Goal: Find specific page/section: Find specific page/section

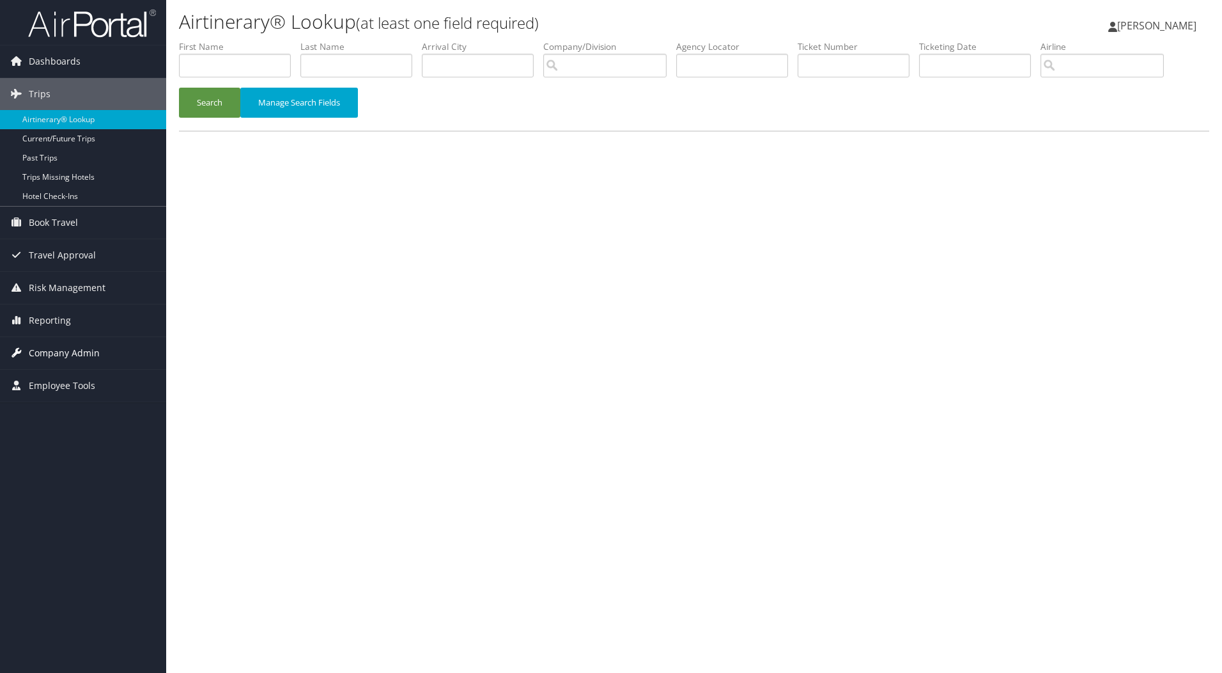
click at [65, 350] on span "Company Admin" at bounding box center [64, 353] width 71 height 32
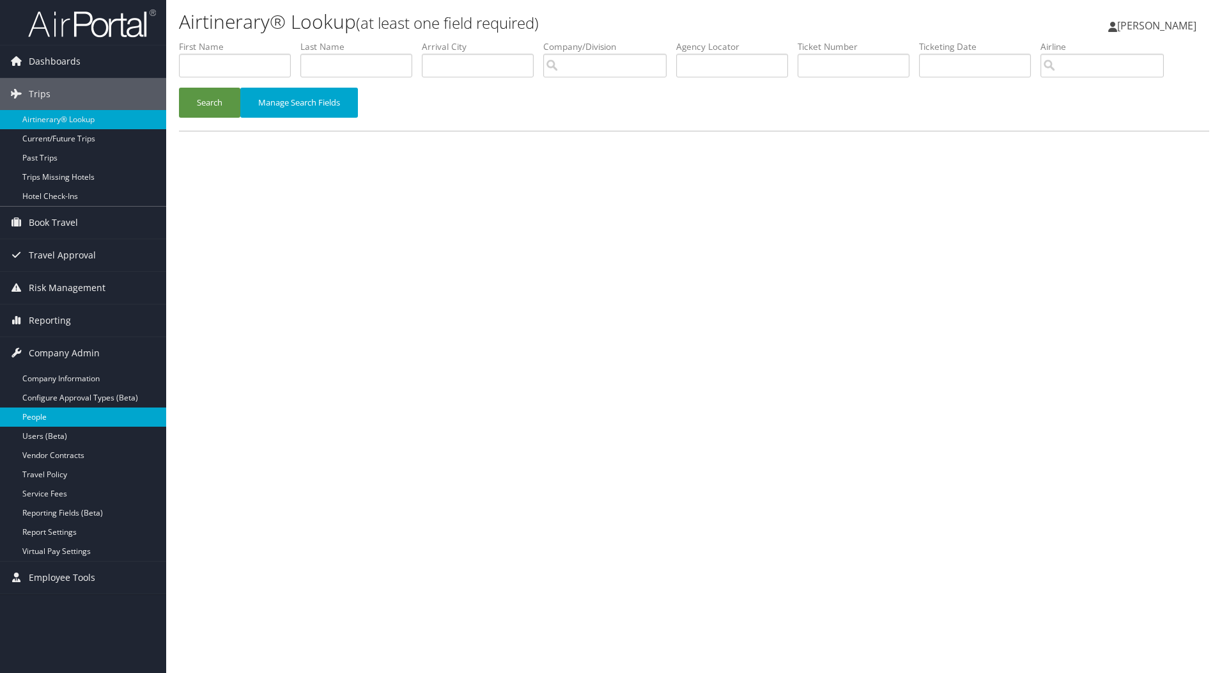
click at [59, 416] on link "People" at bounding box center [83, 416] width 166 height 19
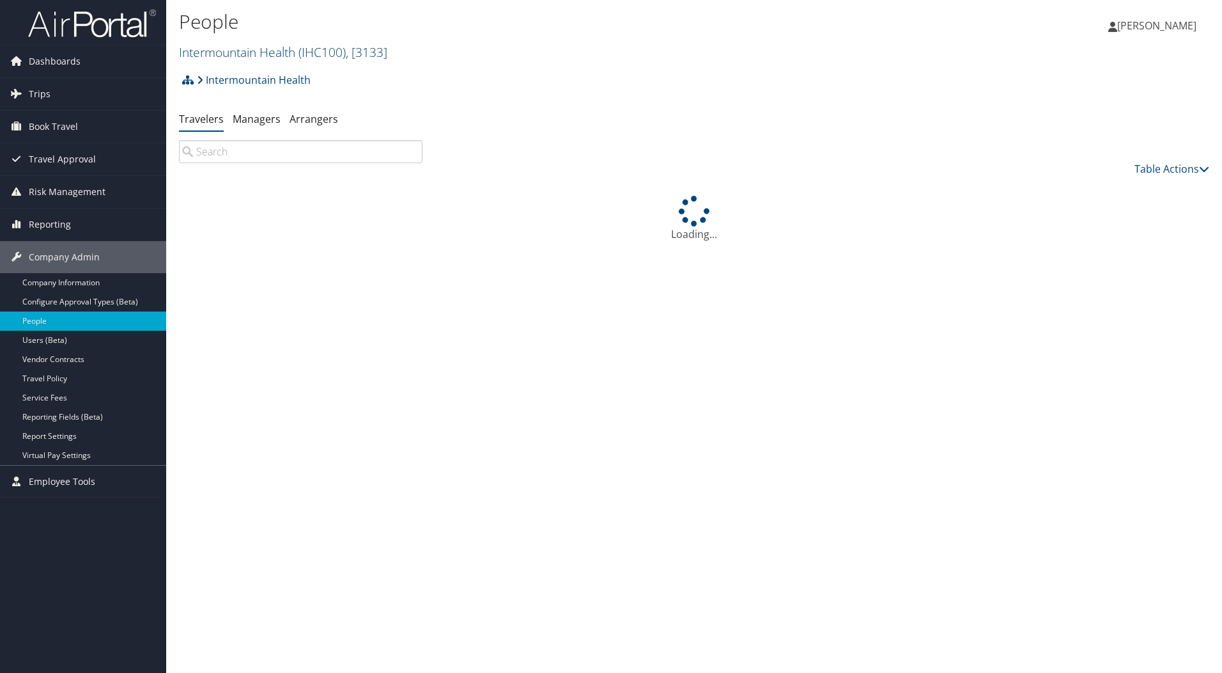
click at [309, 49] on span "( IHC100 )" at bounding box center [322, 51] width 47 height 17
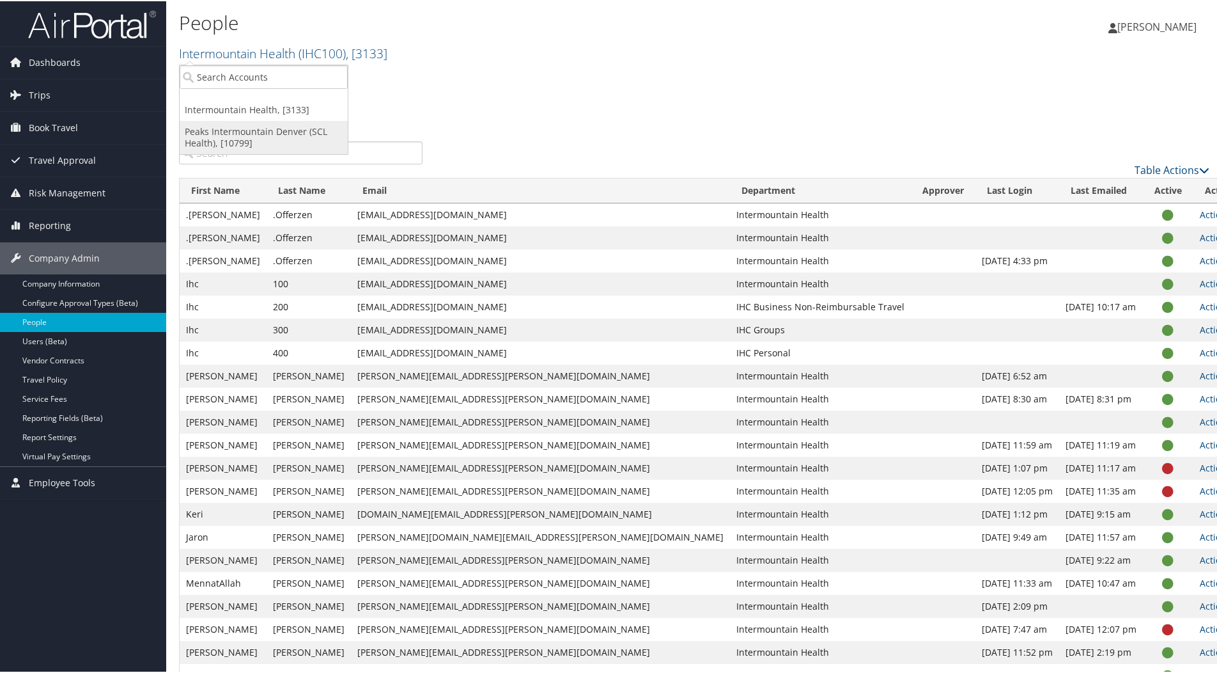
click at [244, 136] on link "Peaks Intermountain Denver (SCL Health), [10799]" at bounding box center [264, 136] width 168 height 33
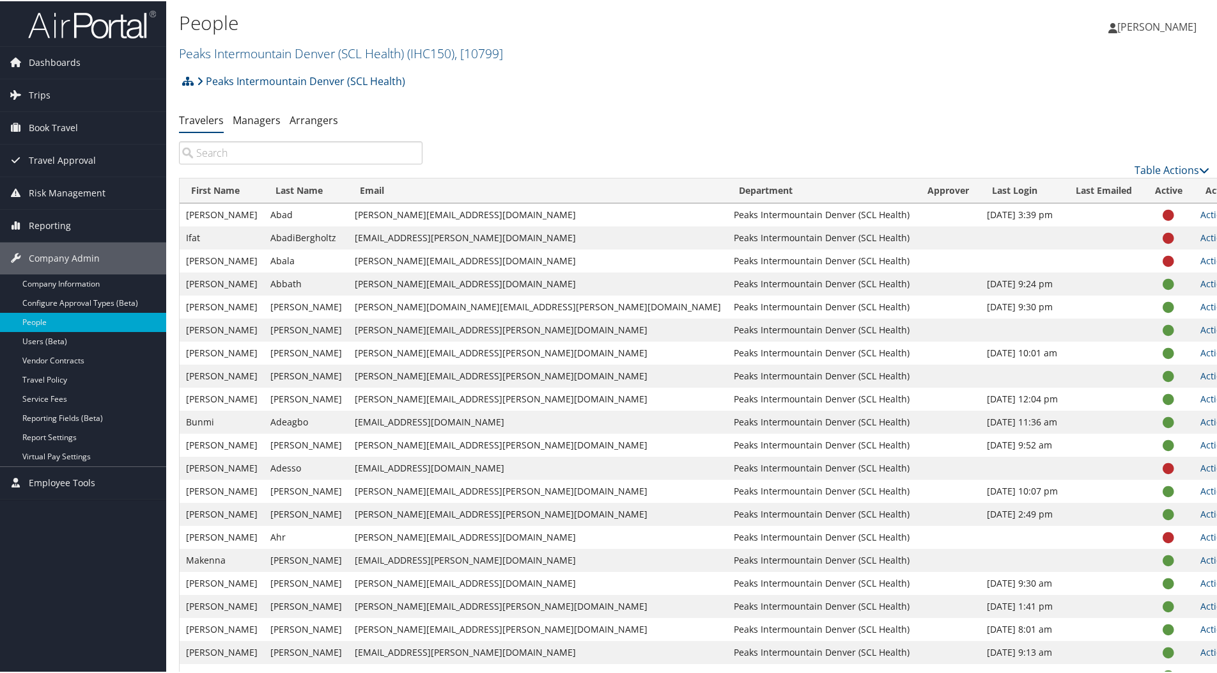
click at [252, 152] on input "search" at bounding box center [301, 151] width 244 height 23
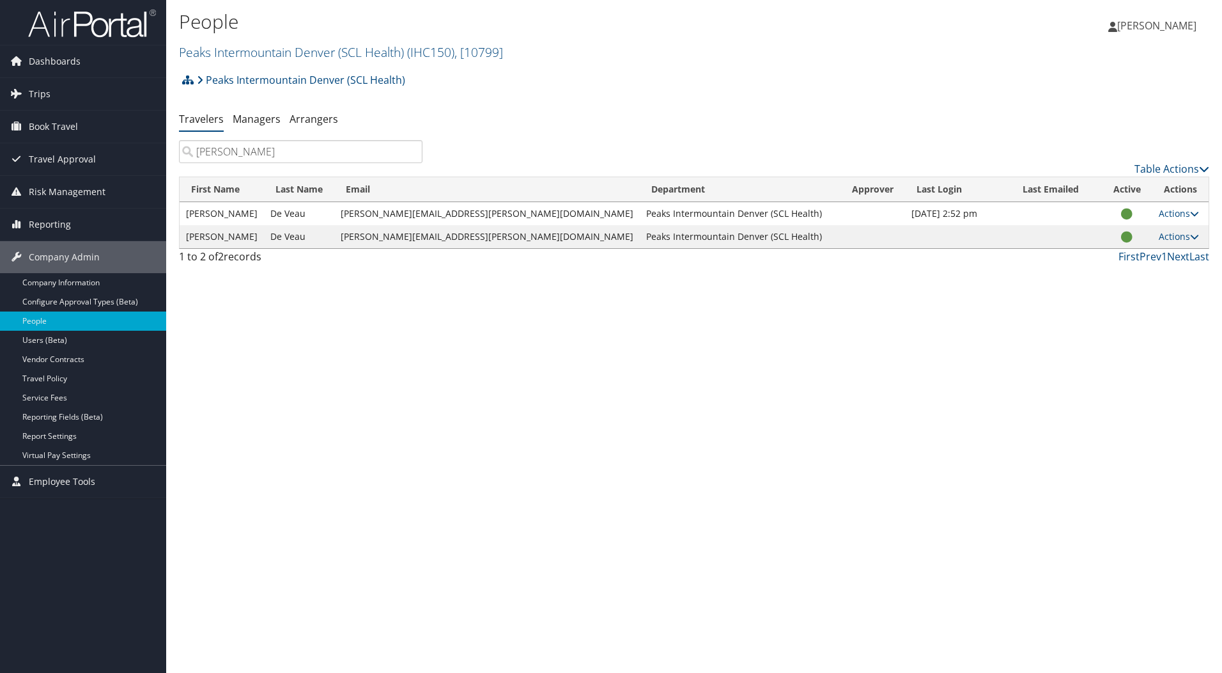
type input "[PERSON_NAME]"
